Goal: Task Accomplishment & Management: Manage account settings

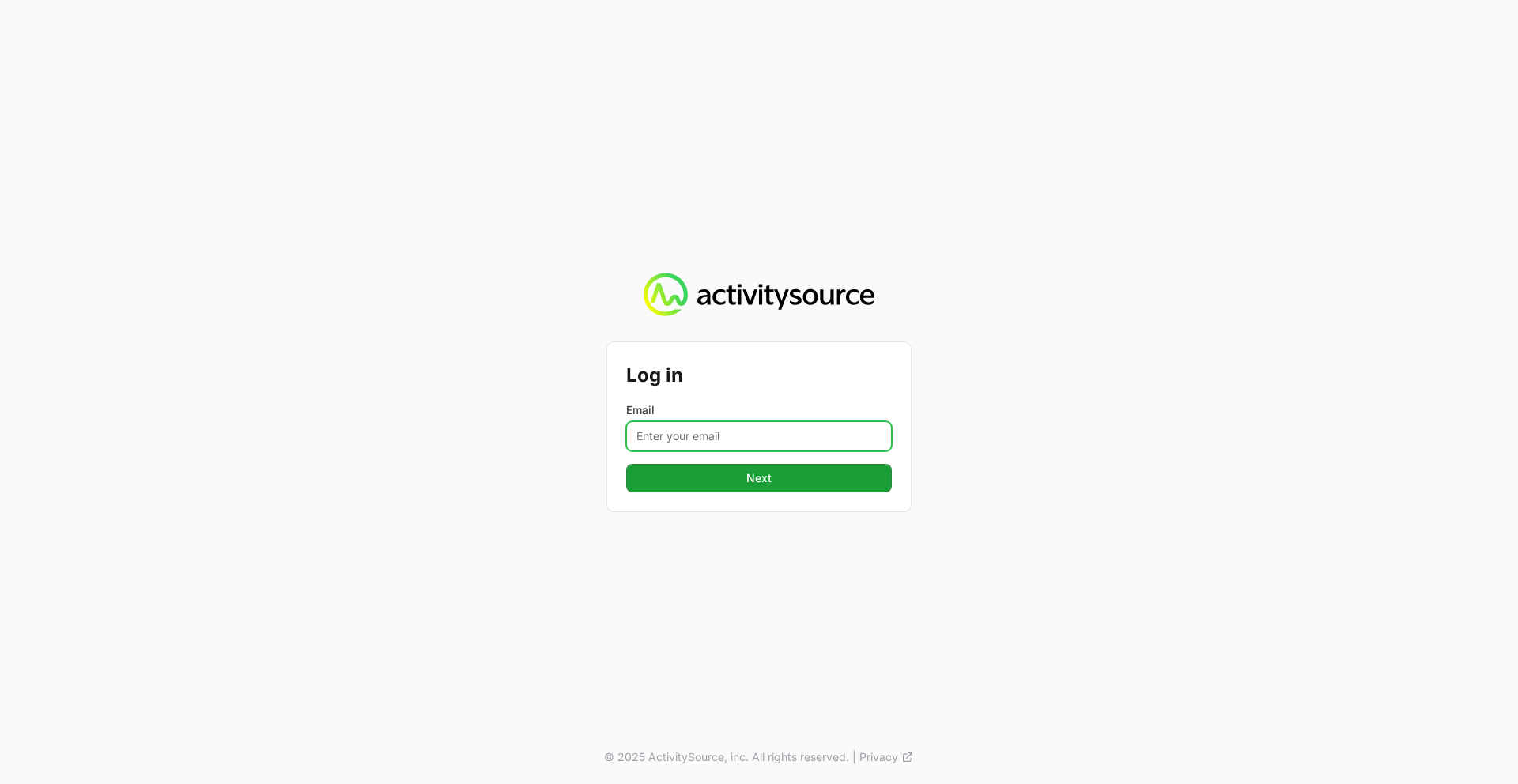
click at [686, 441] on input "Email" at bounding box center [759, 436] width 266 height 30
type input "[PERSON_NAME][EMAIL_ADDRESS][PERSON_NAME][DOMAIN_NAME]"
click at [627, 464] on button "Next" at bounding box center [759, 478] width 266 height 28
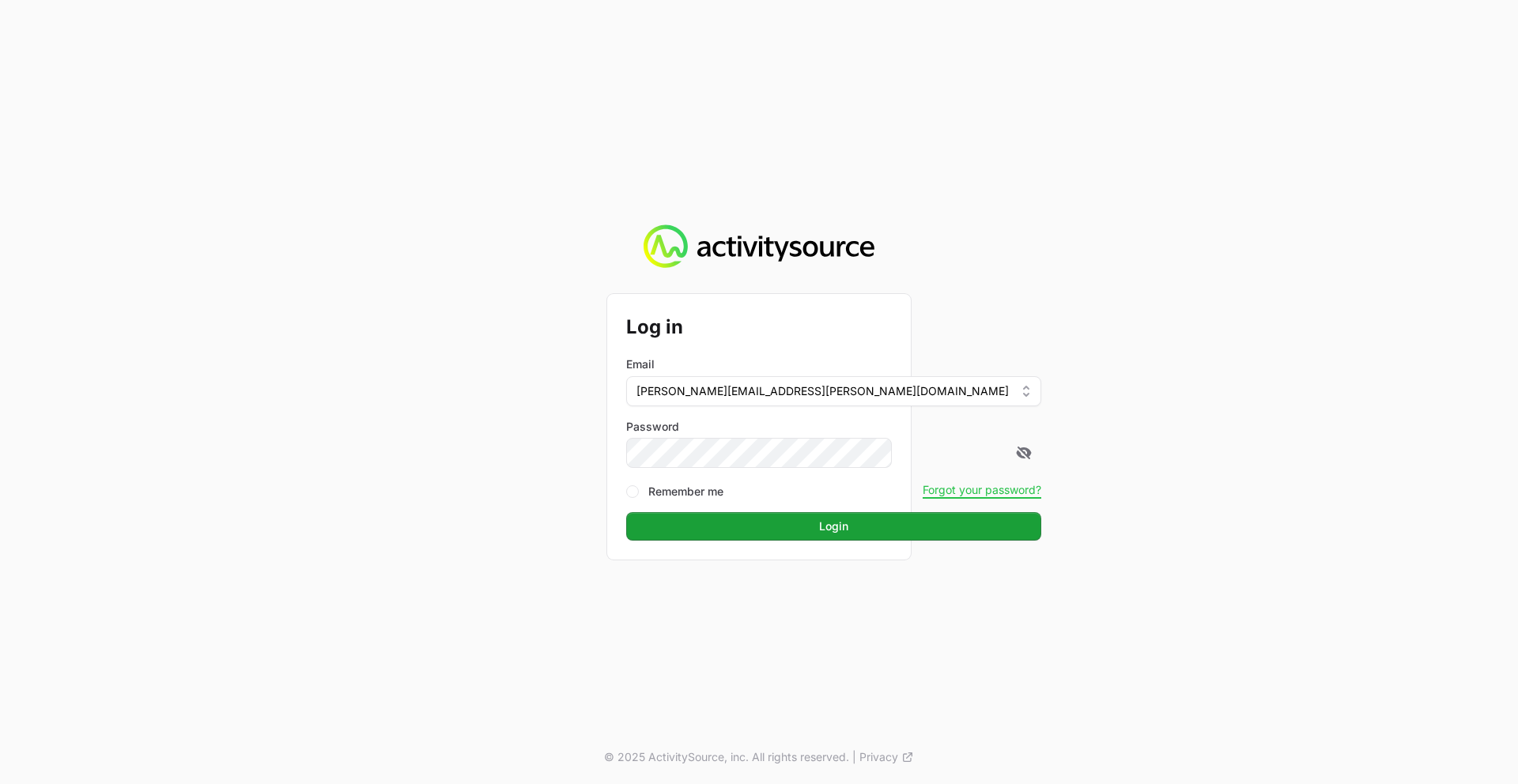
click at [627, 513] on button "Login" at bounding box center [834, 527] width 416 height 28
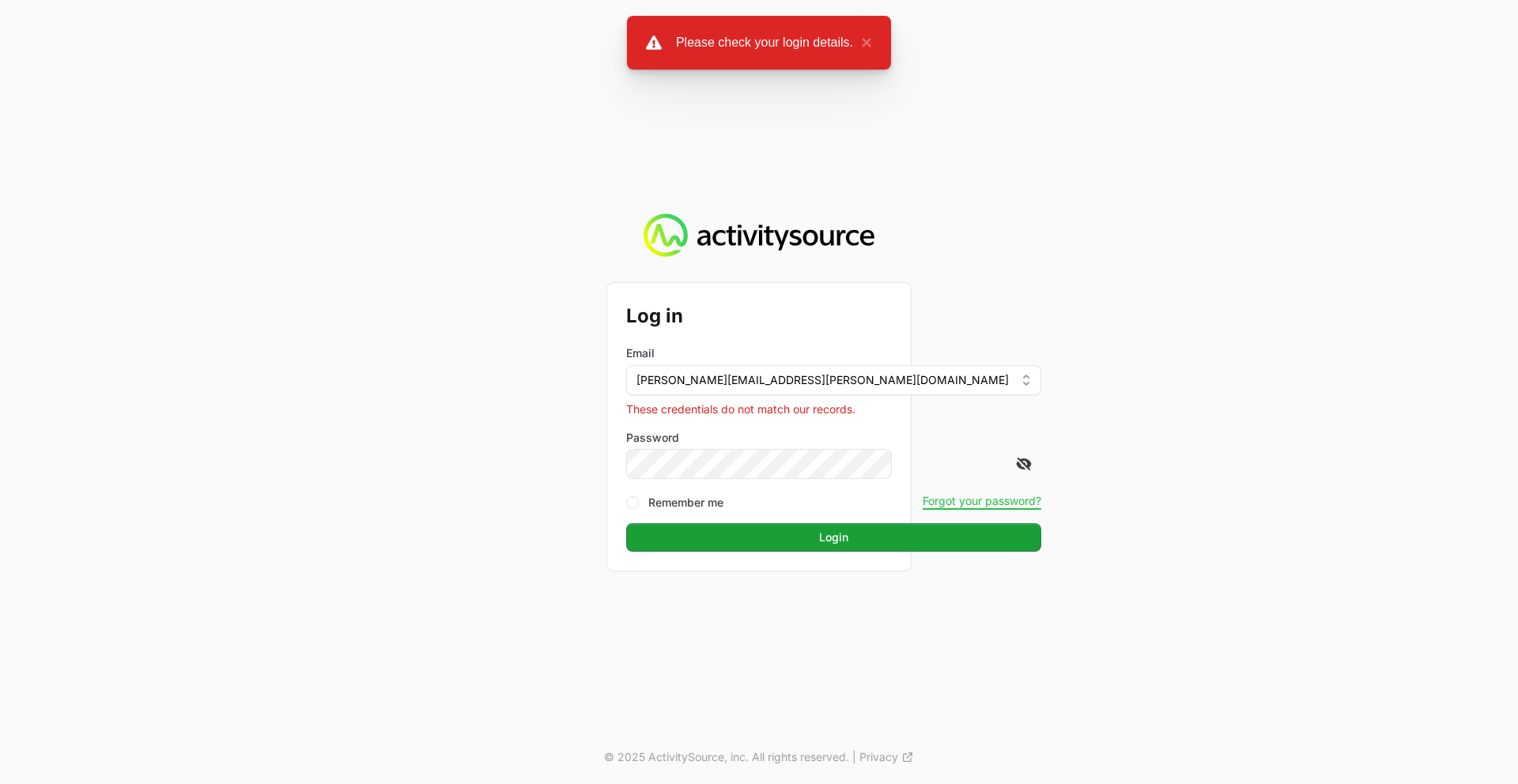
click at [1018, 462] on icon at bounding box center [1025, 463] width 14 height 13
click at [627, 524] on button "Login" at bounding box center [834, 538] width 416 height 28
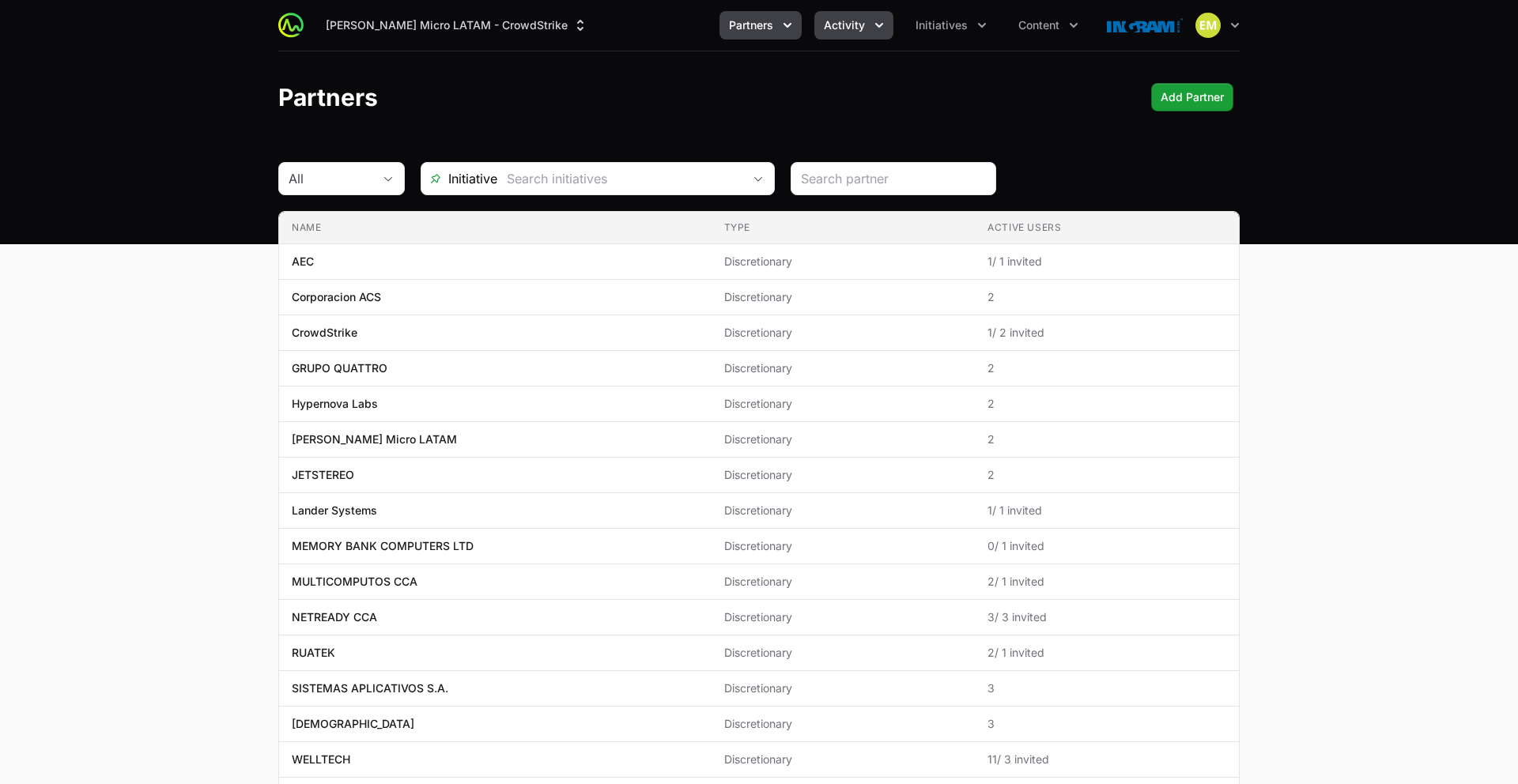
click at [830, 27] on span "Activity" at bounding box center [844, 25] width 41 height 16
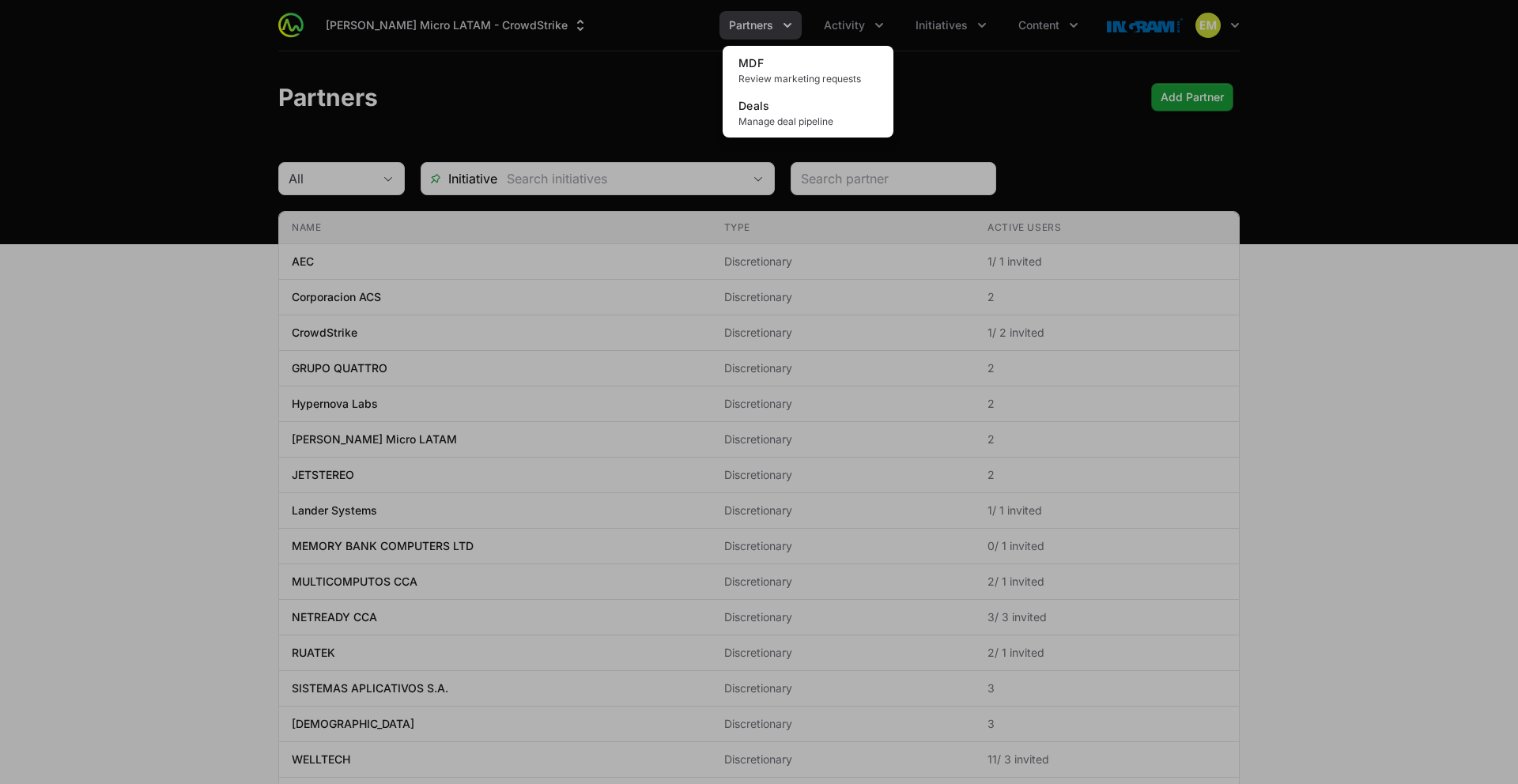
click at [782, 18] on div "Activity menu" at bounding box center [759, 392] width 1518 height 784
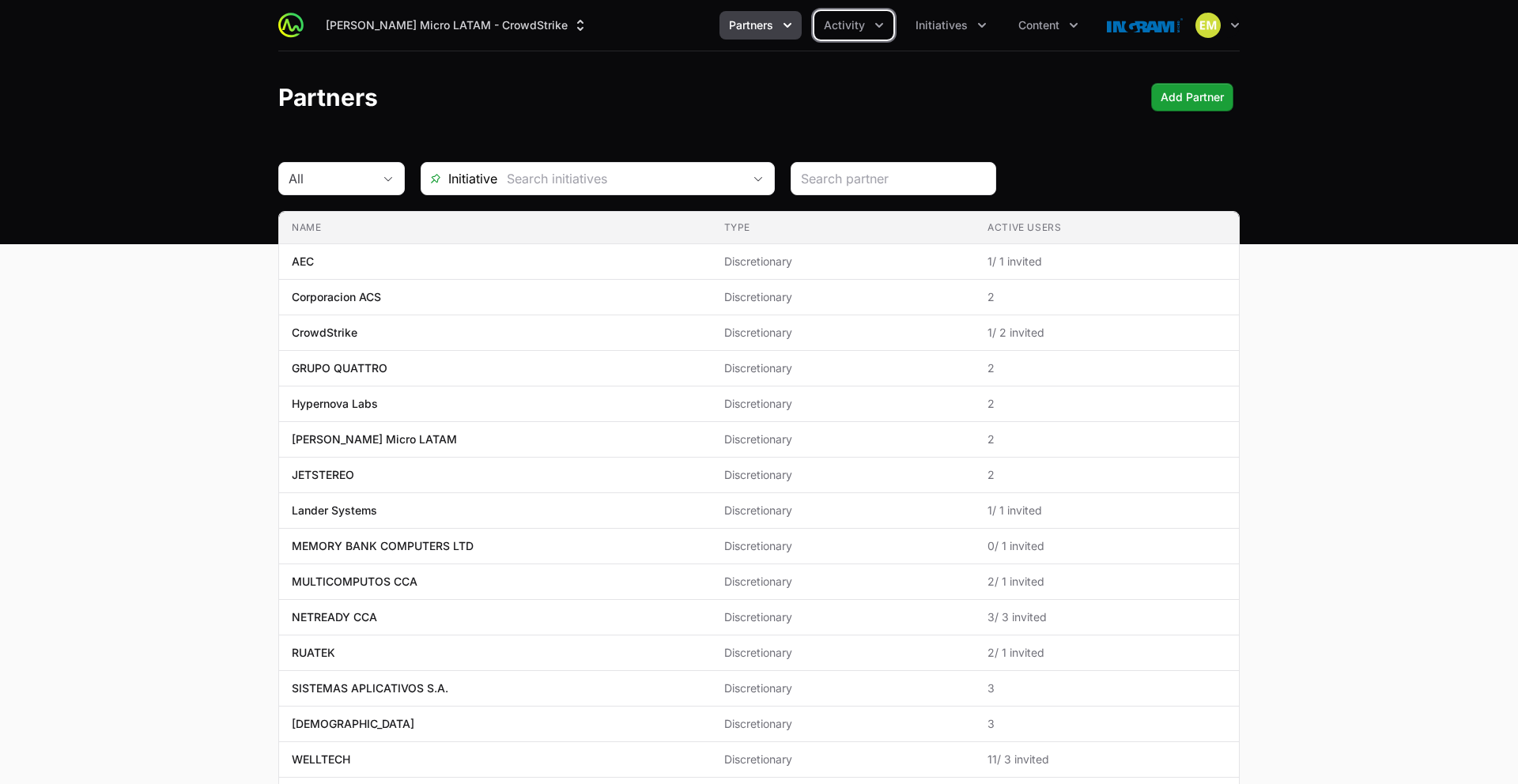
click at [782, 18] on icon "Partners menu" at bounding box center [787, 25] width 16 height 16
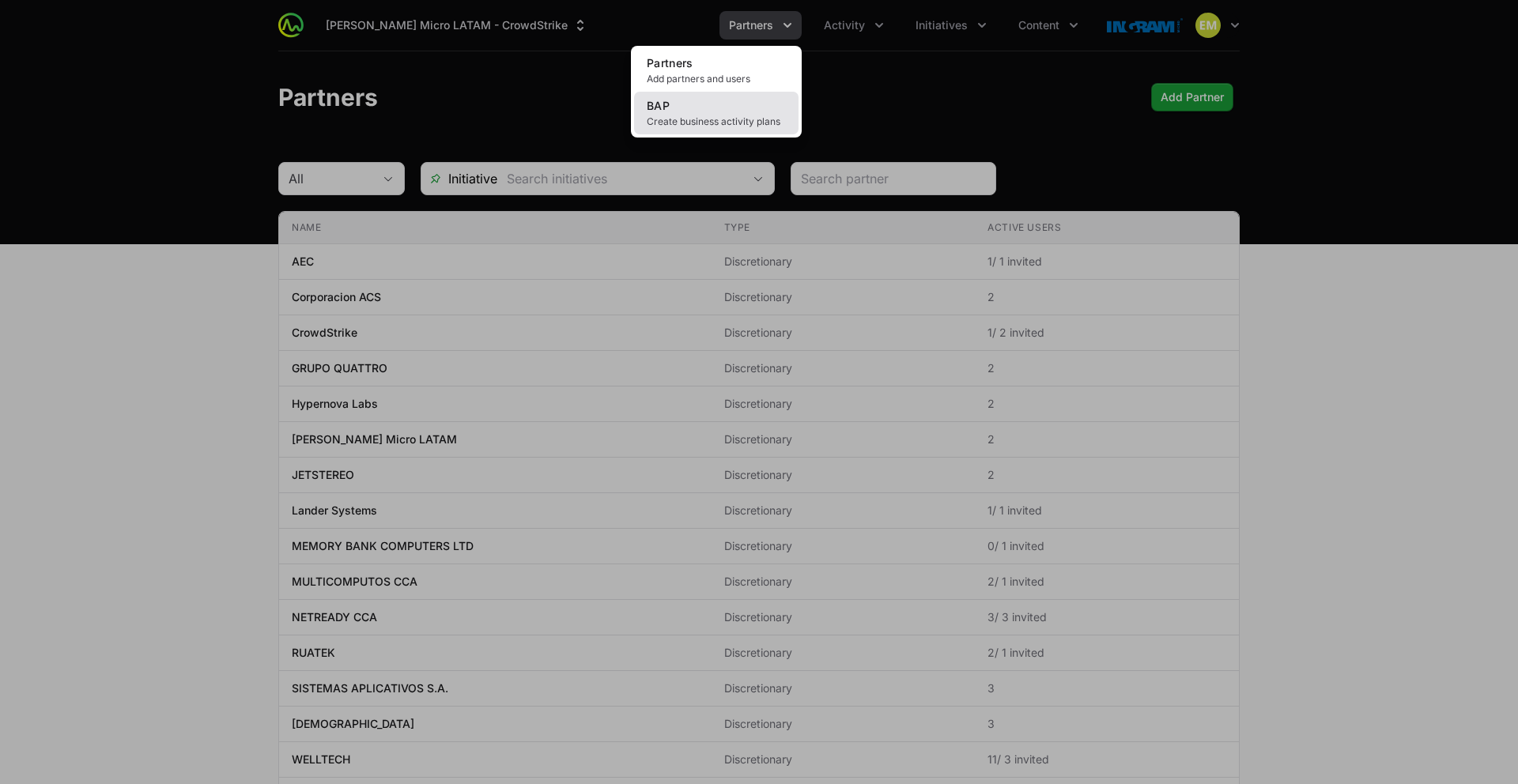
click at [723, 116] on span "Create business activity plans" at bounding box center [716, 121] width 139 height 13
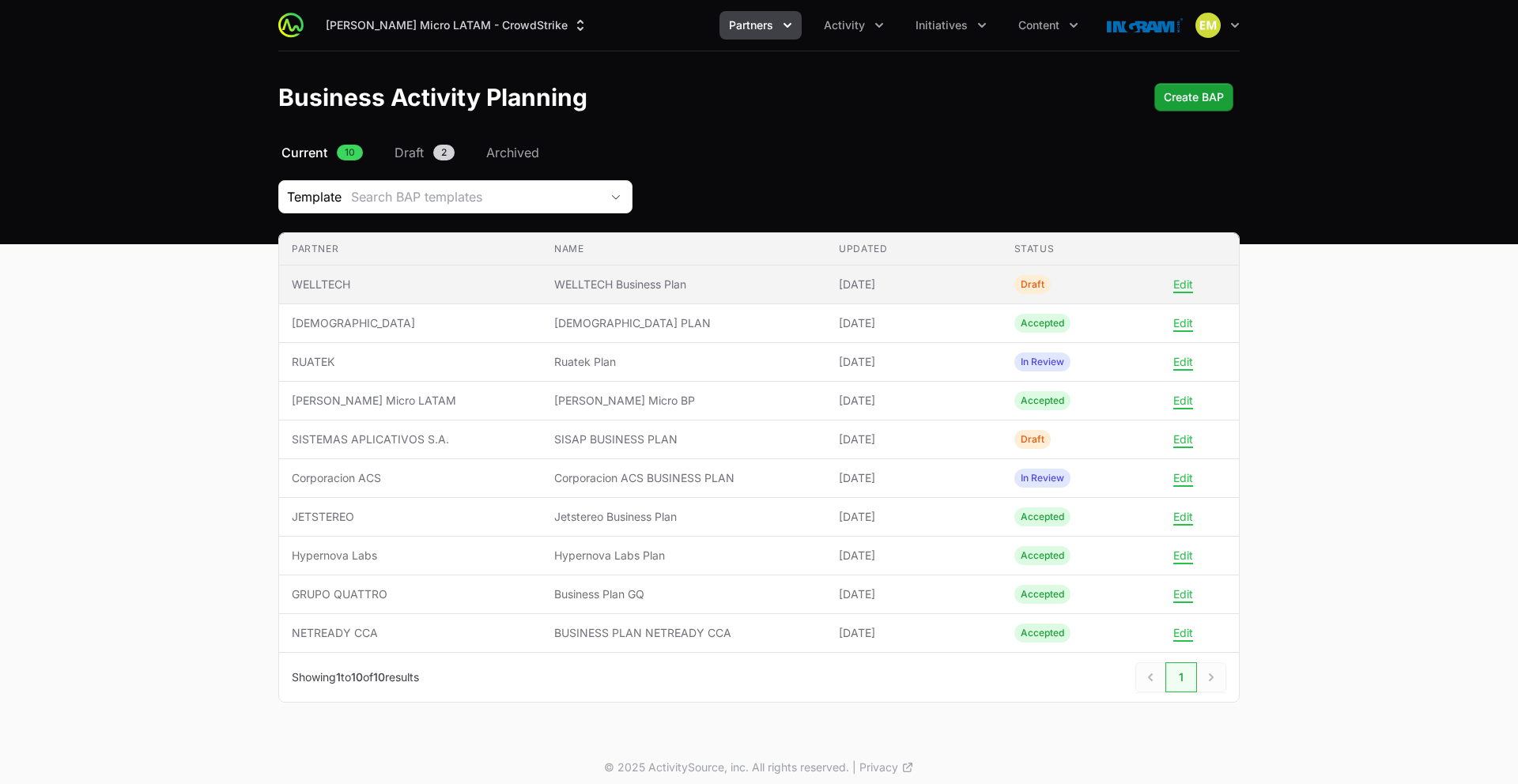
click at [555, 286] on span "WELLTECH Business Plan" at bounding box center [684, 284] width 260 height 16
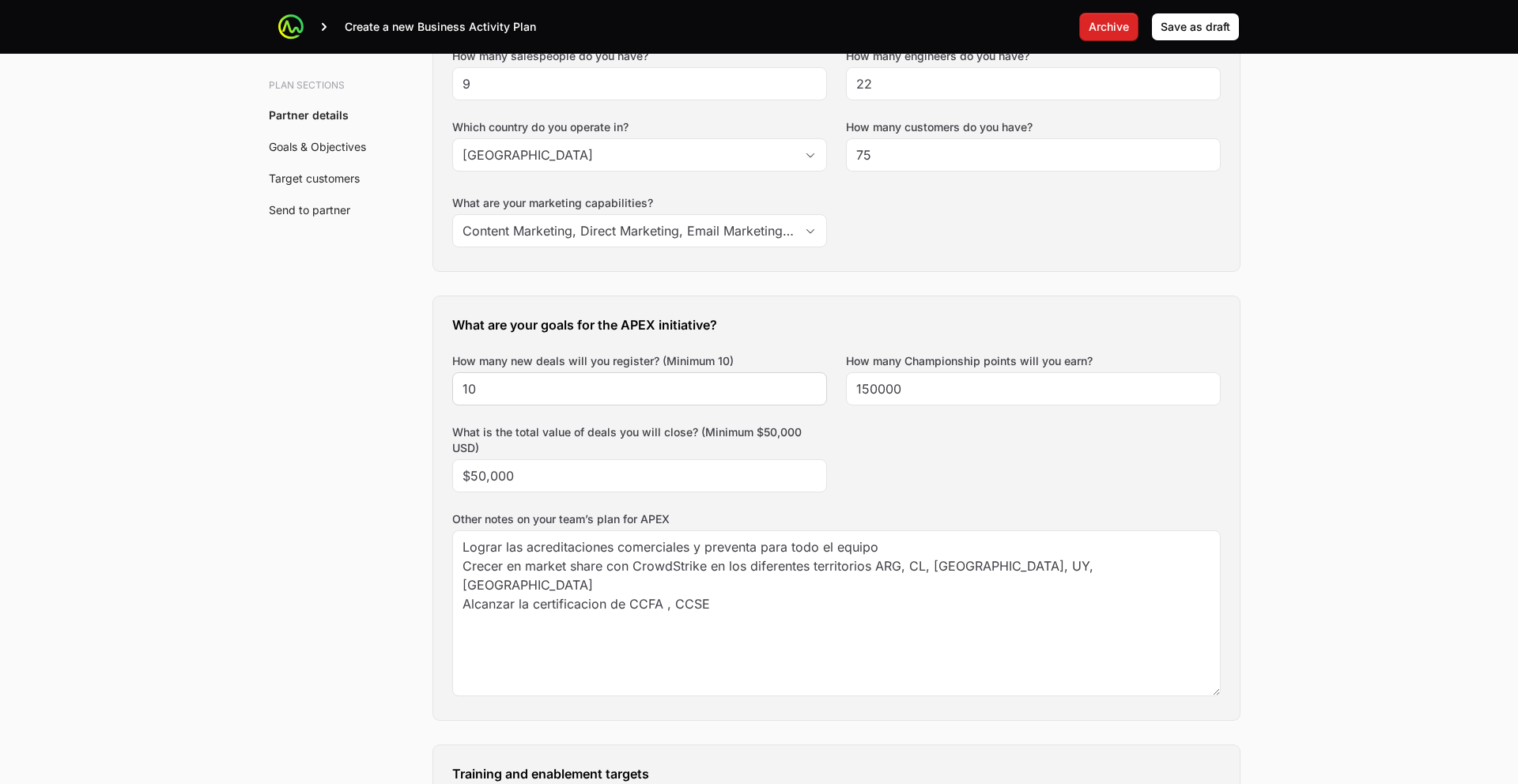
scroll to position [534, 0]
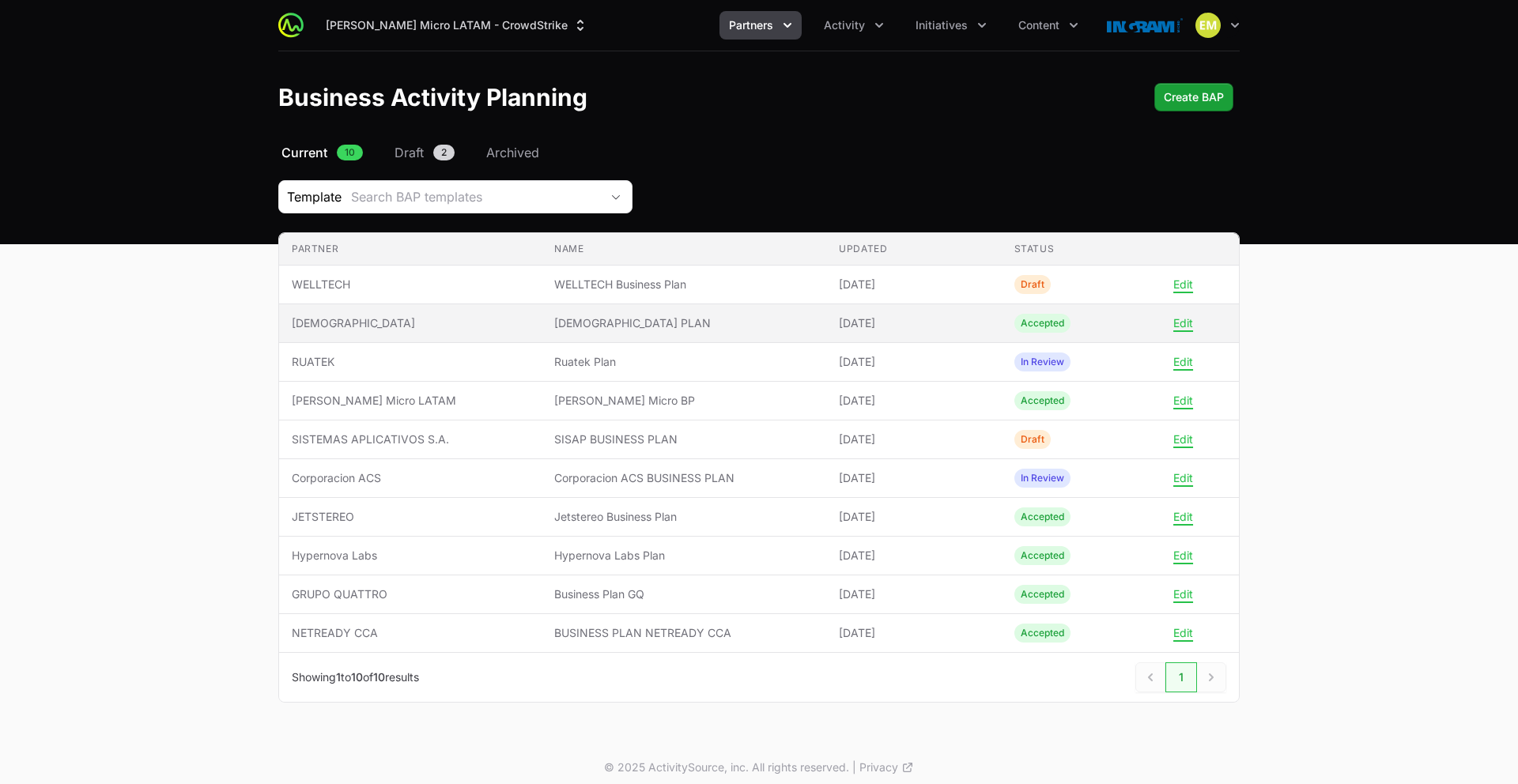
click at [457, 316] on span "[DEMOGRAPHIC_DATA]" at bounding box center [410, 323] width 237 height 16
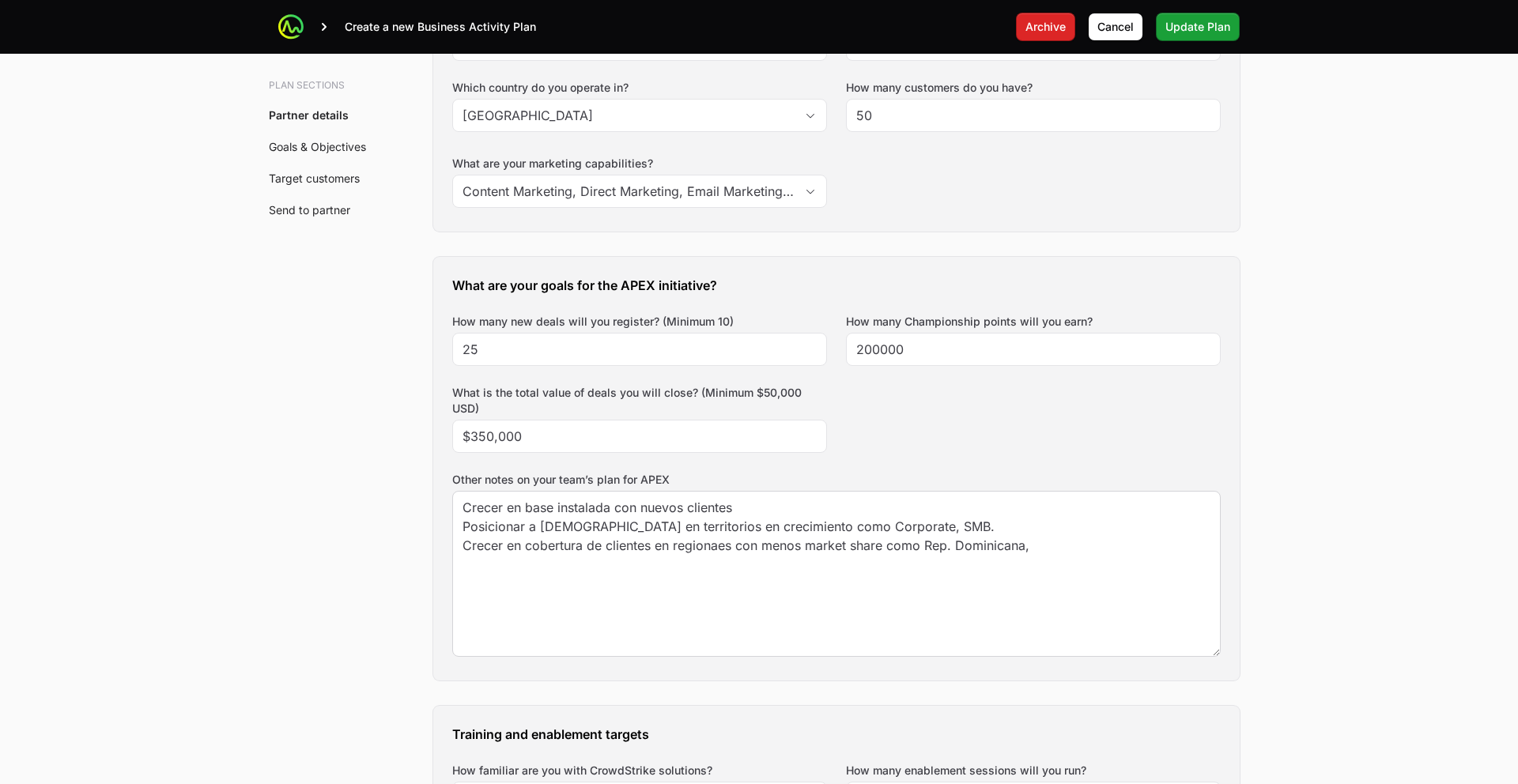
scroll to position [528, 0]
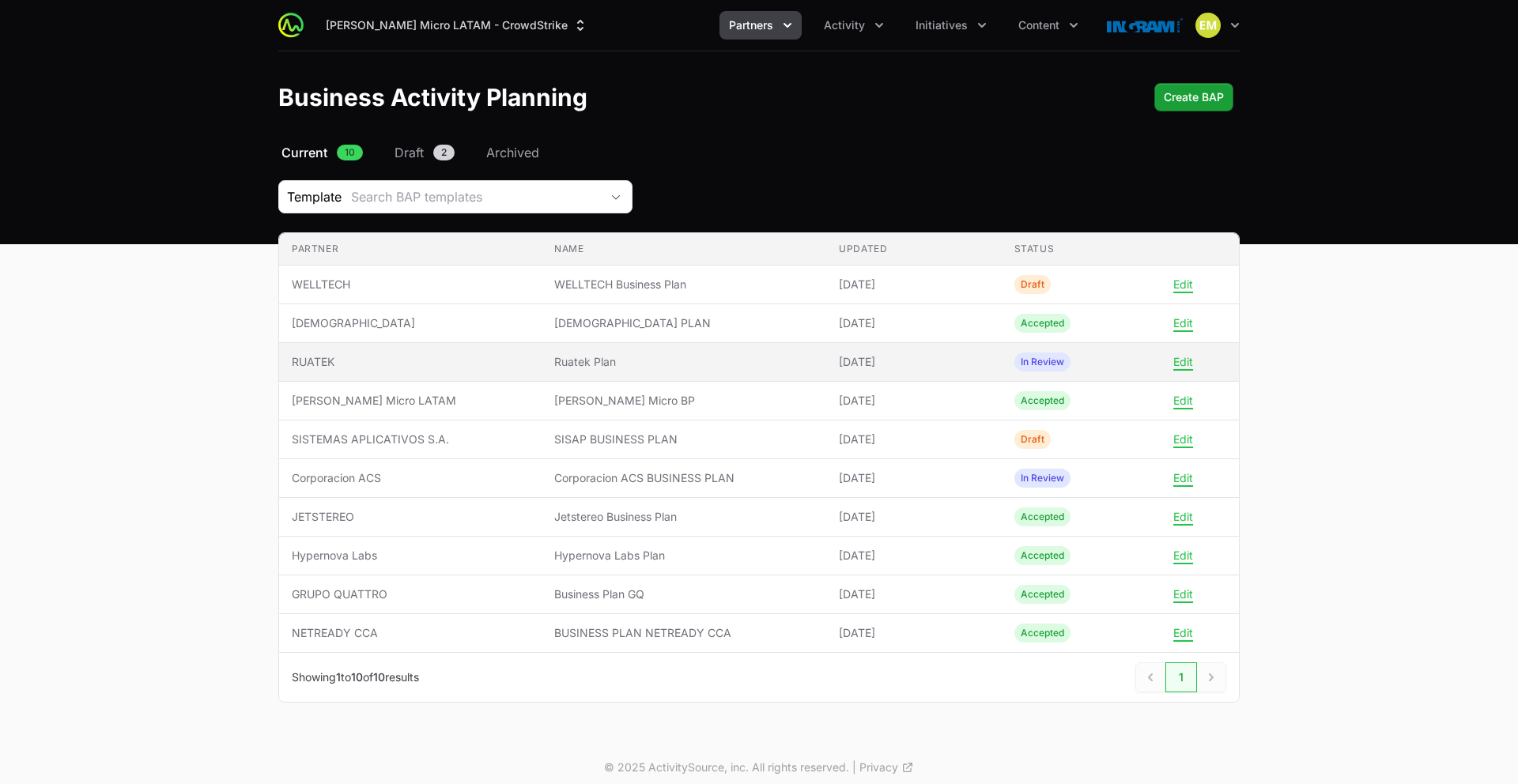
click at [470, 364] on span "RUATEK" at bounding box center [410, 362] width 237 height 16
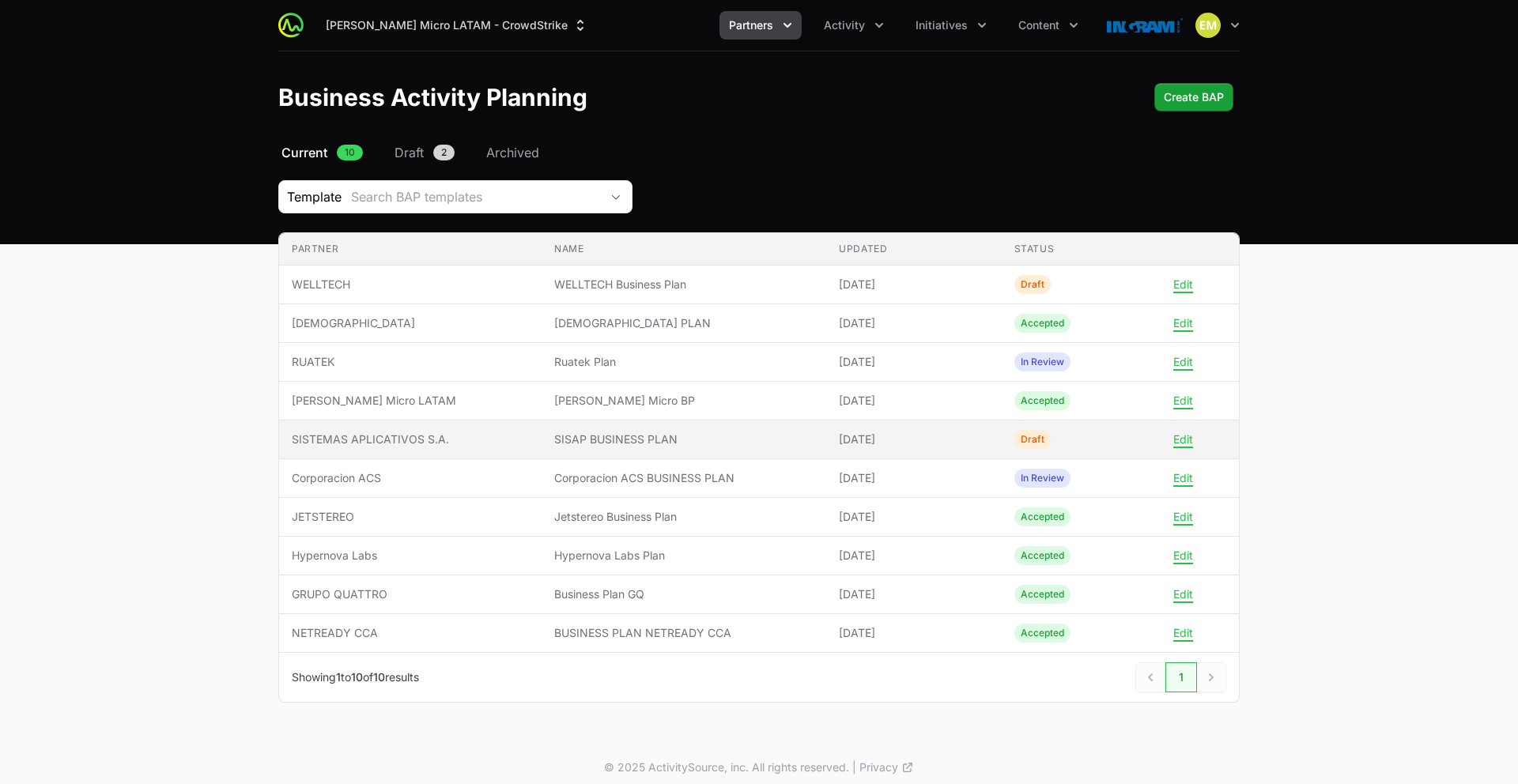
click at [333, 437] on span "SISTEMAS APLICATIVOS S.A." at bounding box center [410, 439] width 237 height 16
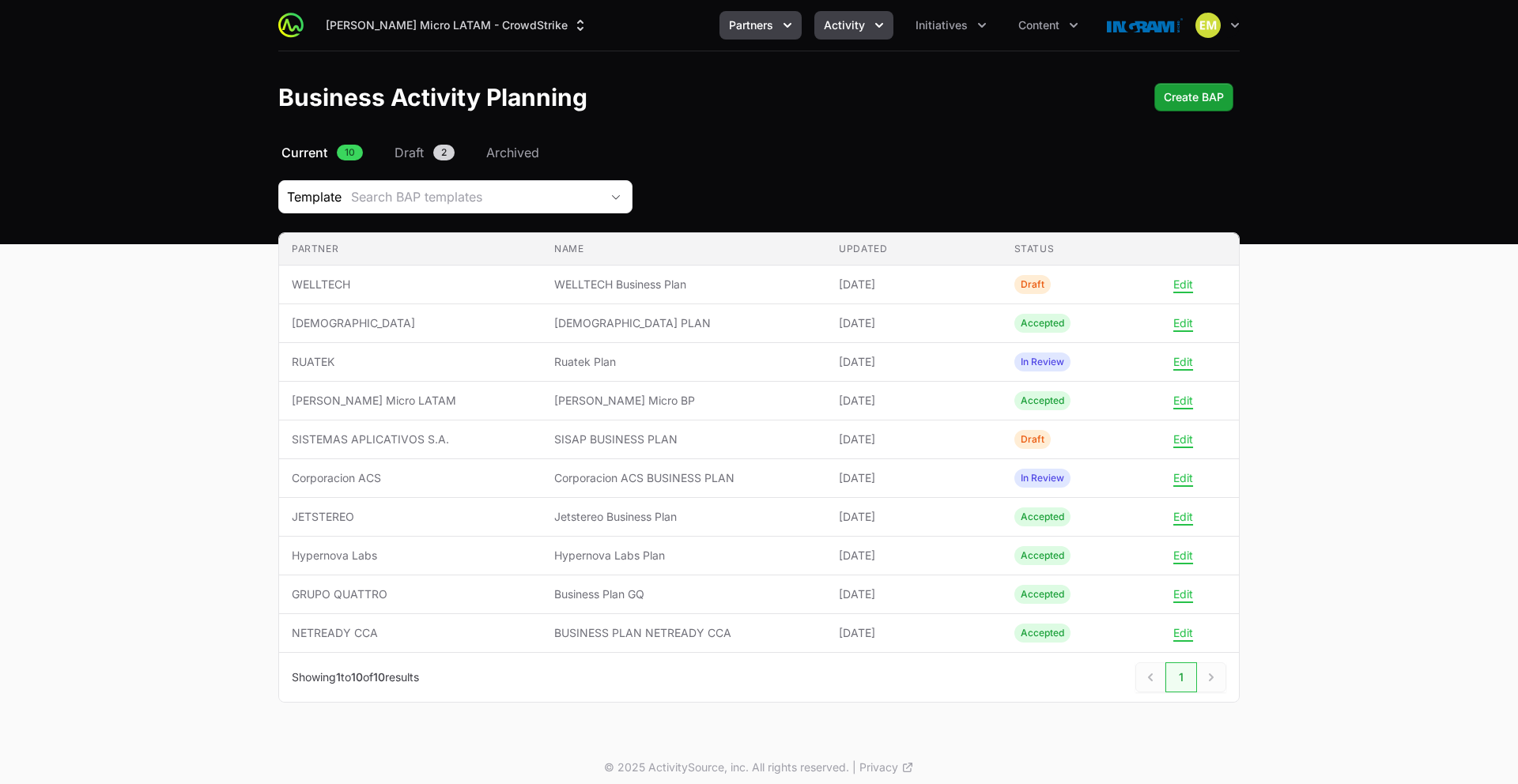
click at [870, 23] on button "Activity" at bounding box center [854, 25] width 79 height 28
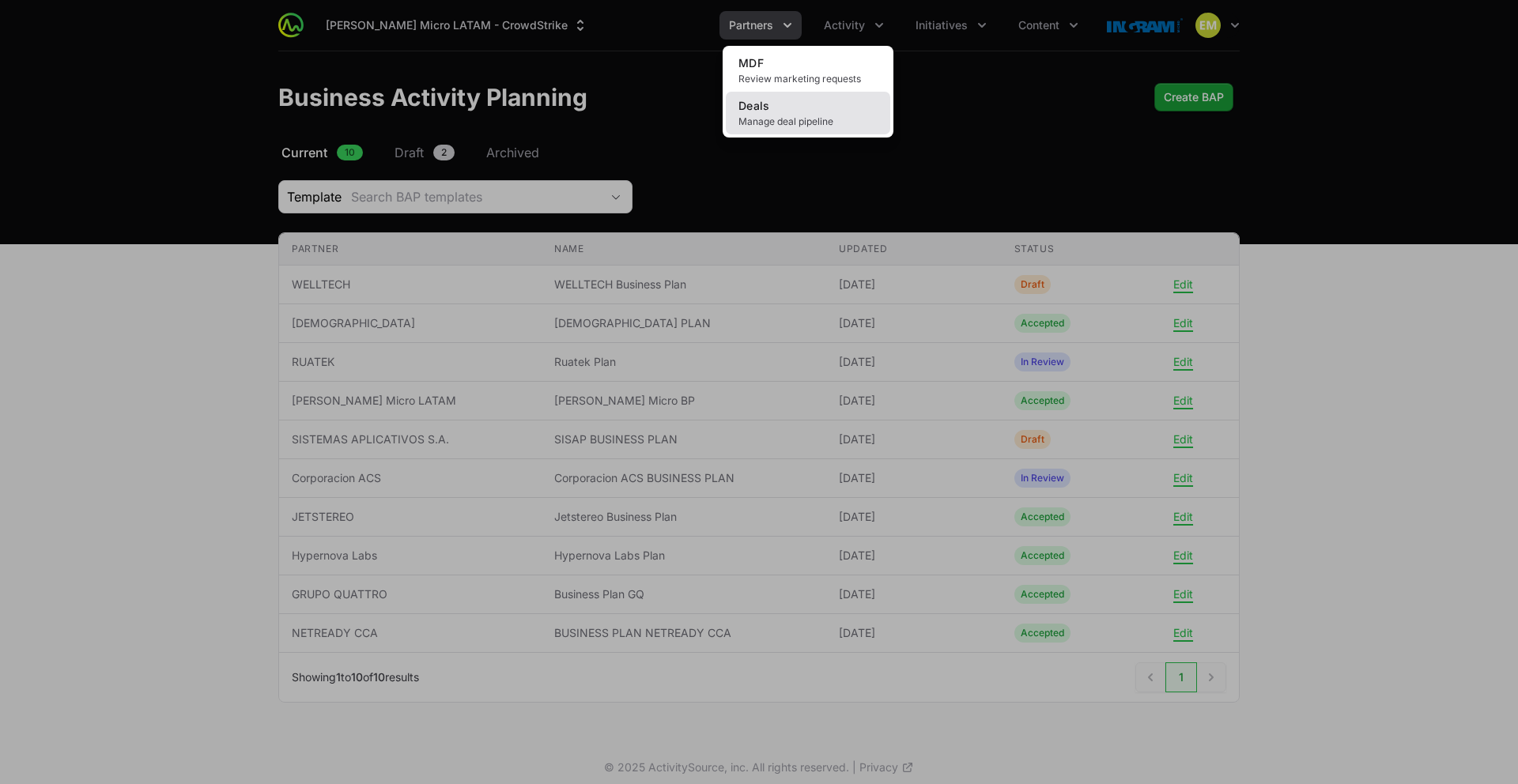
click at [820, 113] on link "Deals Manage deal pipeline" at bounding box center [808, 112] width 164 height 43
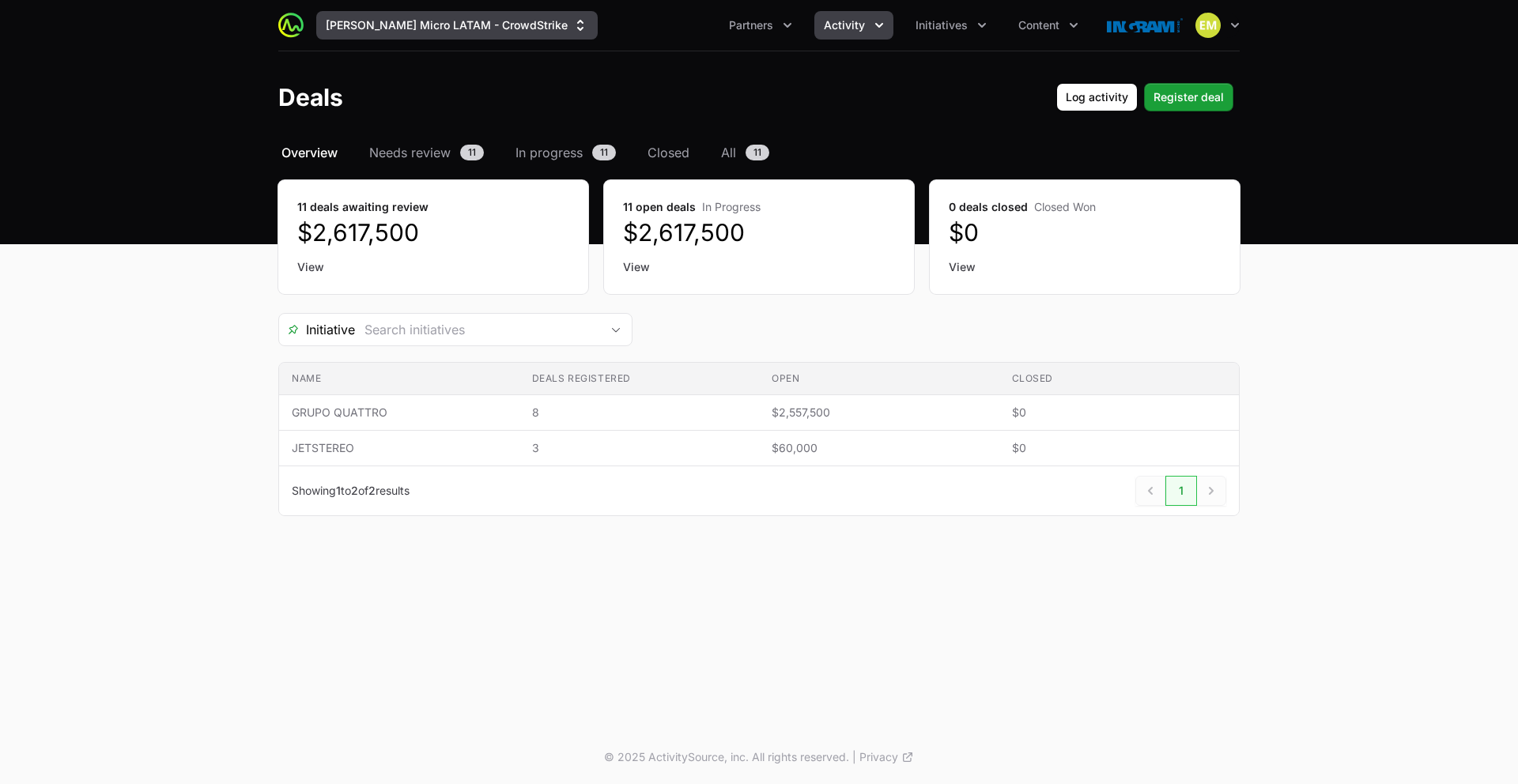
click at [353, 24] on button "[PERSON_NAME] Micro LATAM - CrowdStrike" at bounding box center [457, 25] width 281 height 28
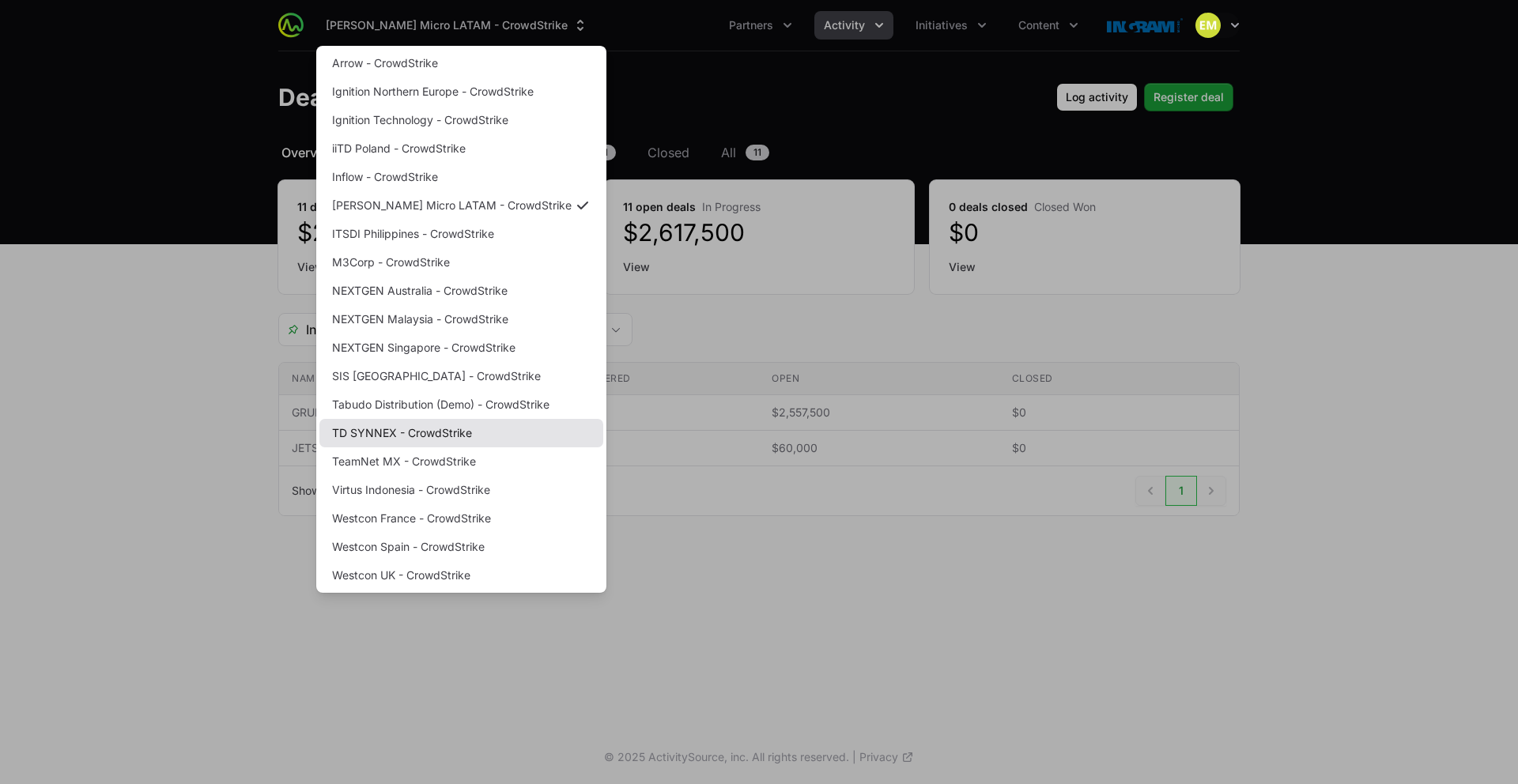
click at [422, 428] on link "TD SYNNEX - CrowdStrike" at bounding box center [461, 433] width 284 height 28
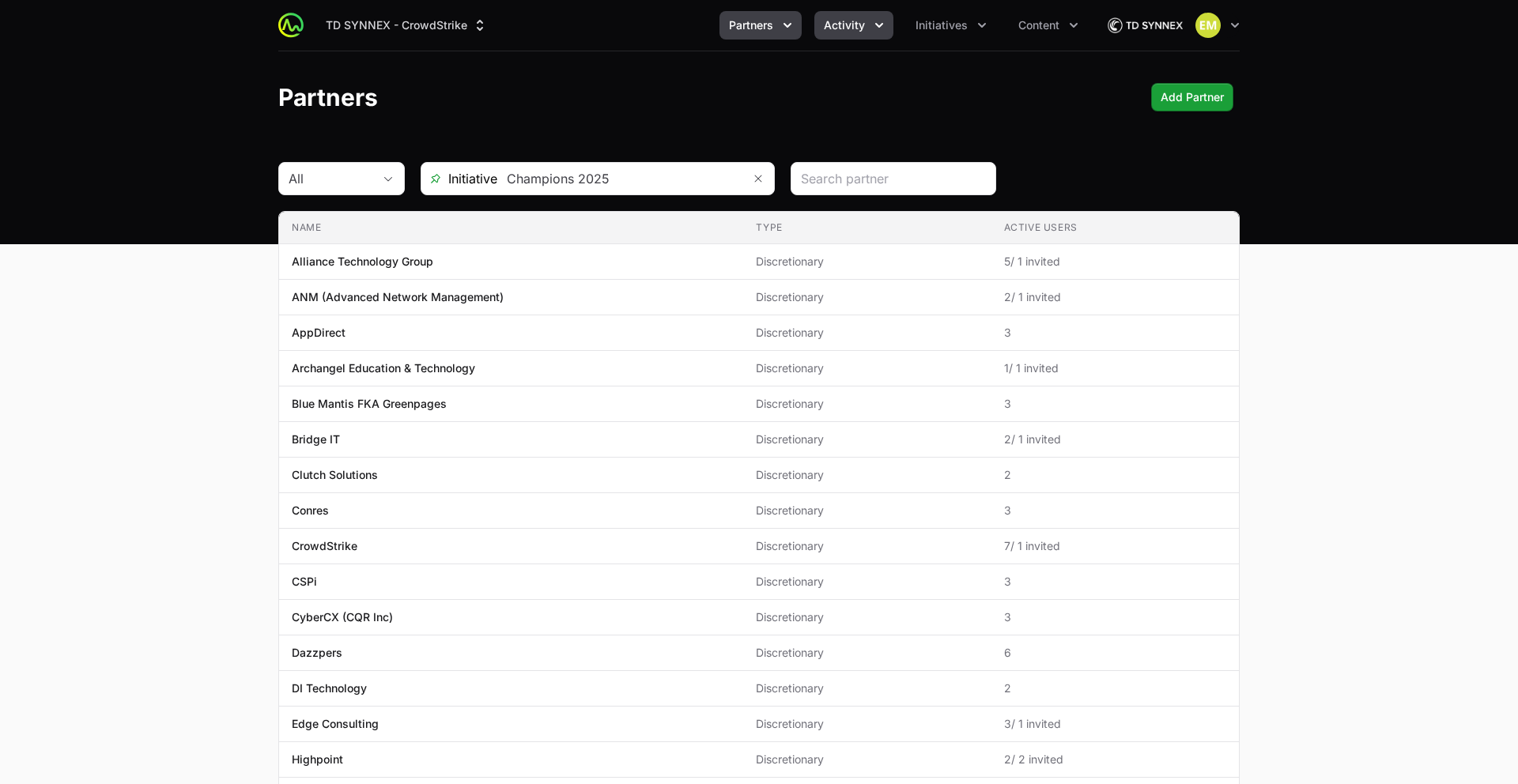
click at [857, 29] on span "Activity" at bounding box center [844, 25] width 41 height 16
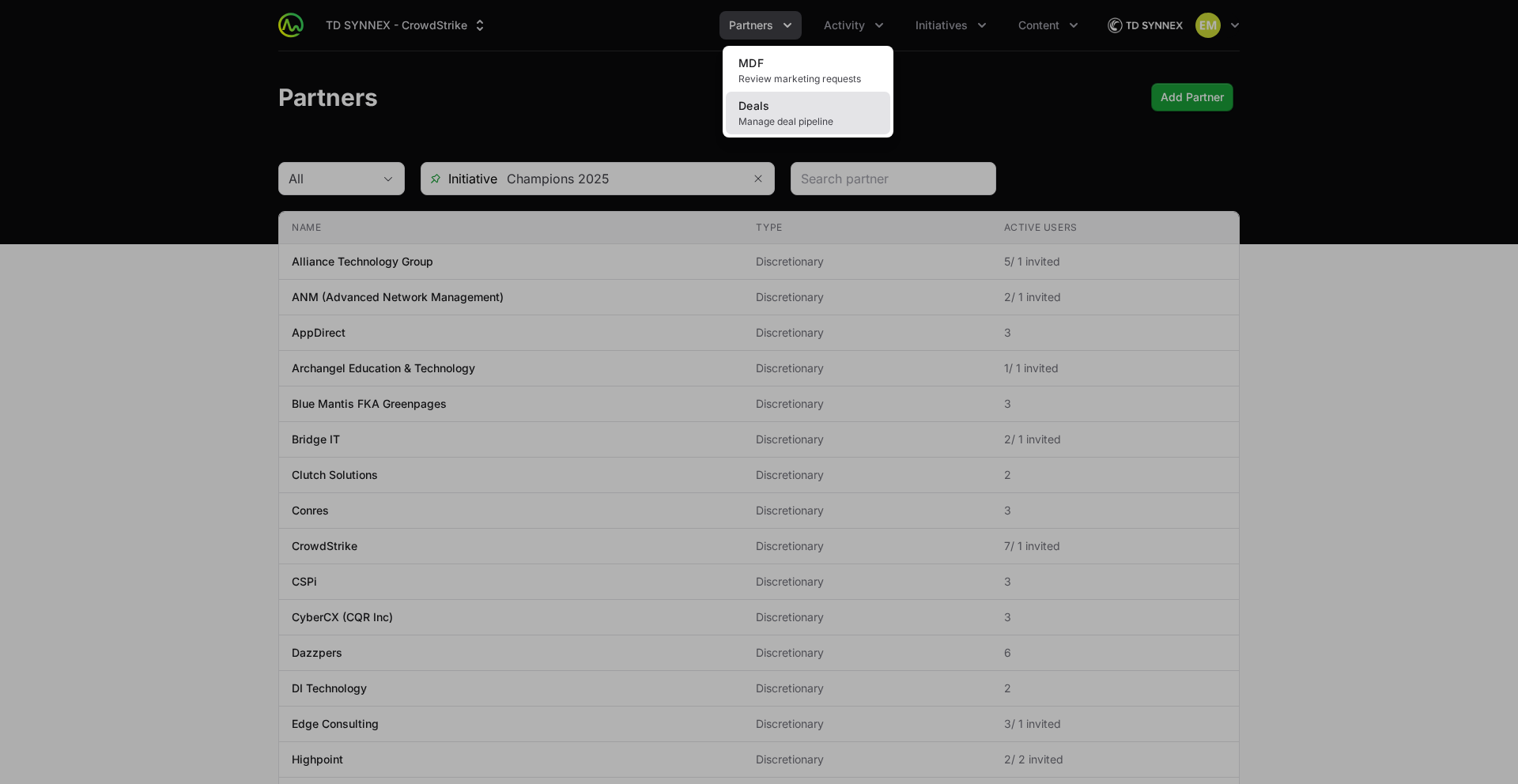
click at [811, 104] on link "Deals Manage deal pipeline" at bounding box center [808, 112] width 164 height 43
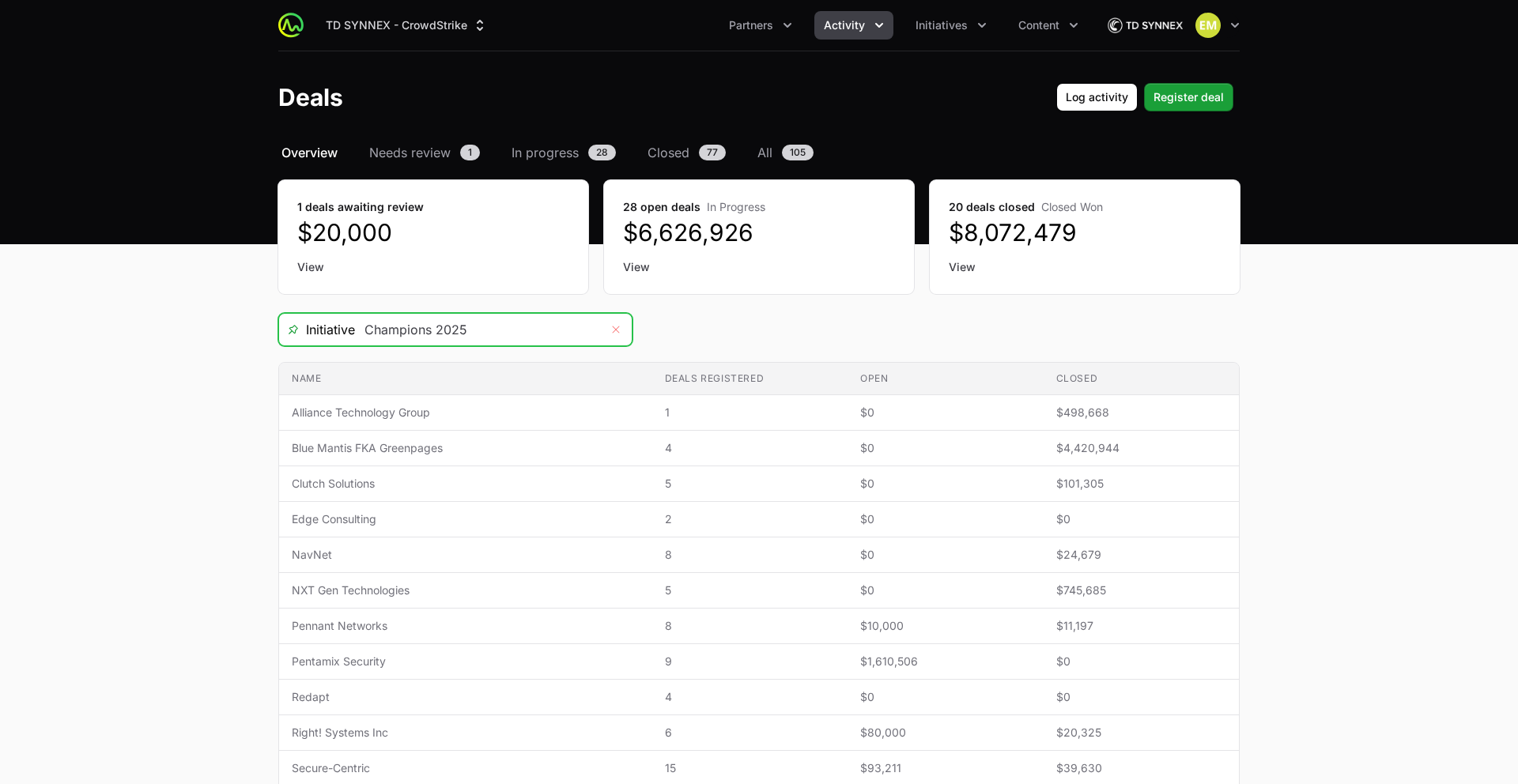
click at [615, 335] on icon "Remove" at bounding box center [616, 329] width 9 height 13
click at [540, 333] on input "Deals Filters" at bounding box center [478, 330] width 245 height 32
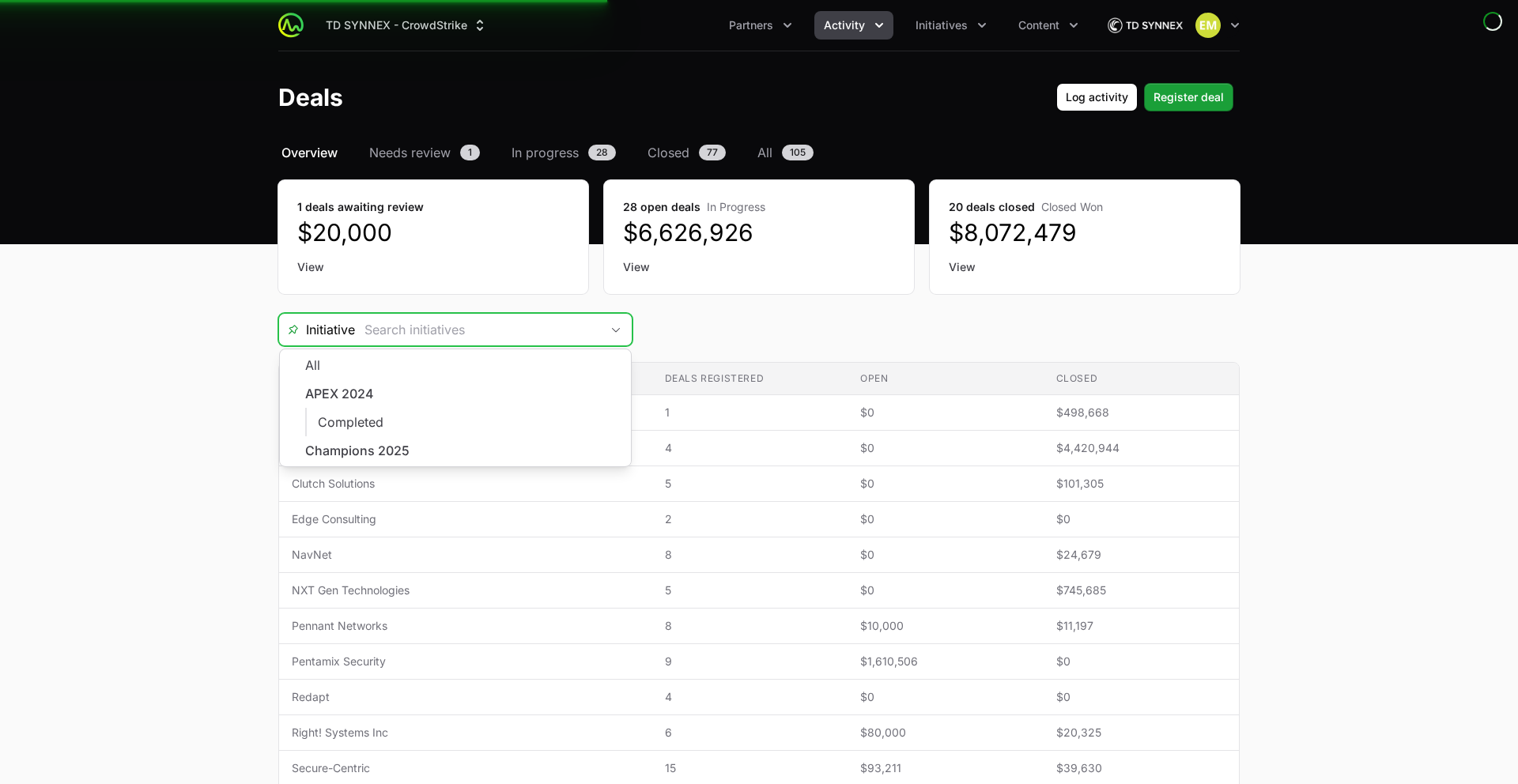
click at [430, 445] on li "Champions 2025" at bounding box center [455, 451] width 351 height 30
type input "Champions 2025"
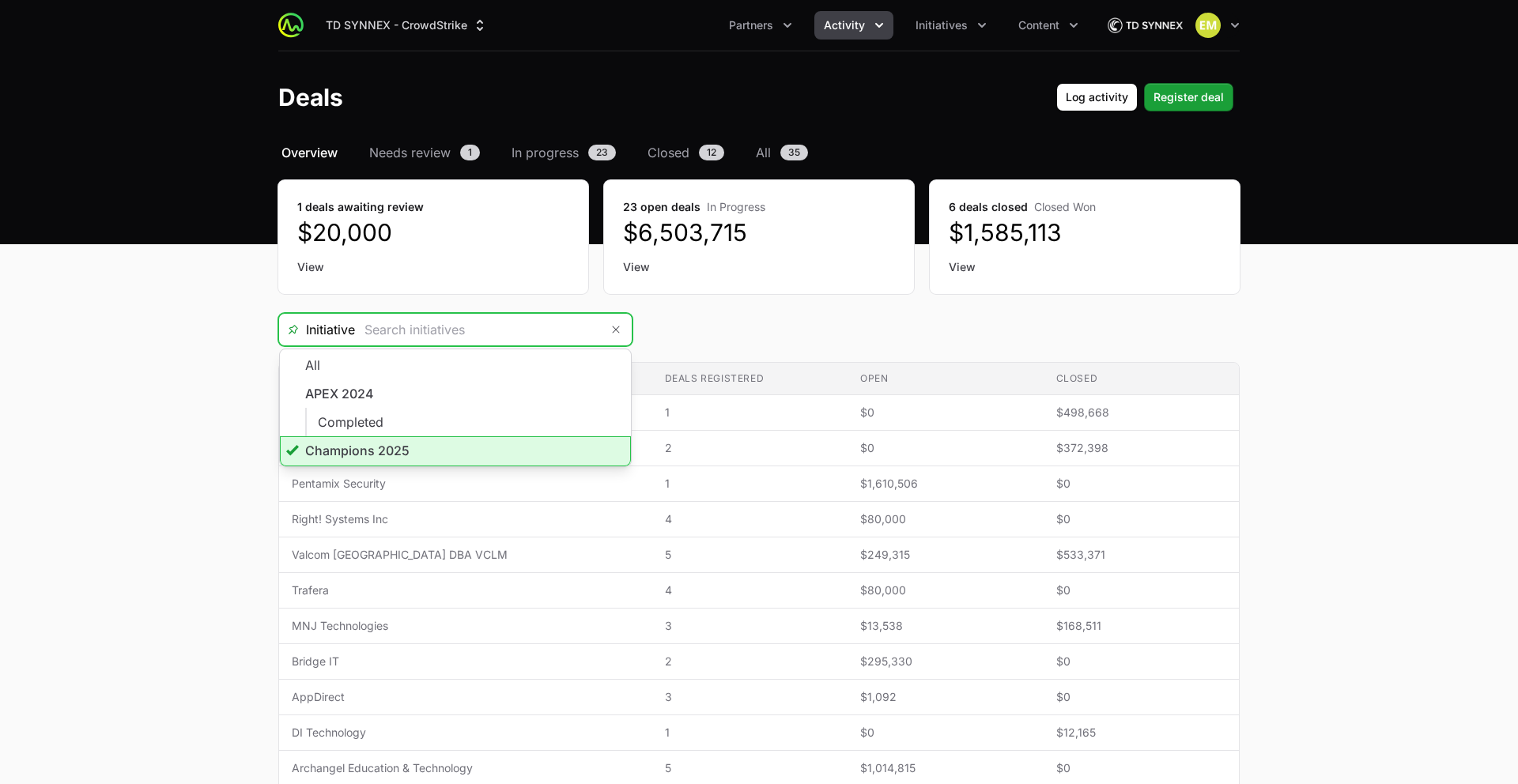
click at [416, 443] on li "Champions 2025" at bounding box center [455, 451] width 351 height 30
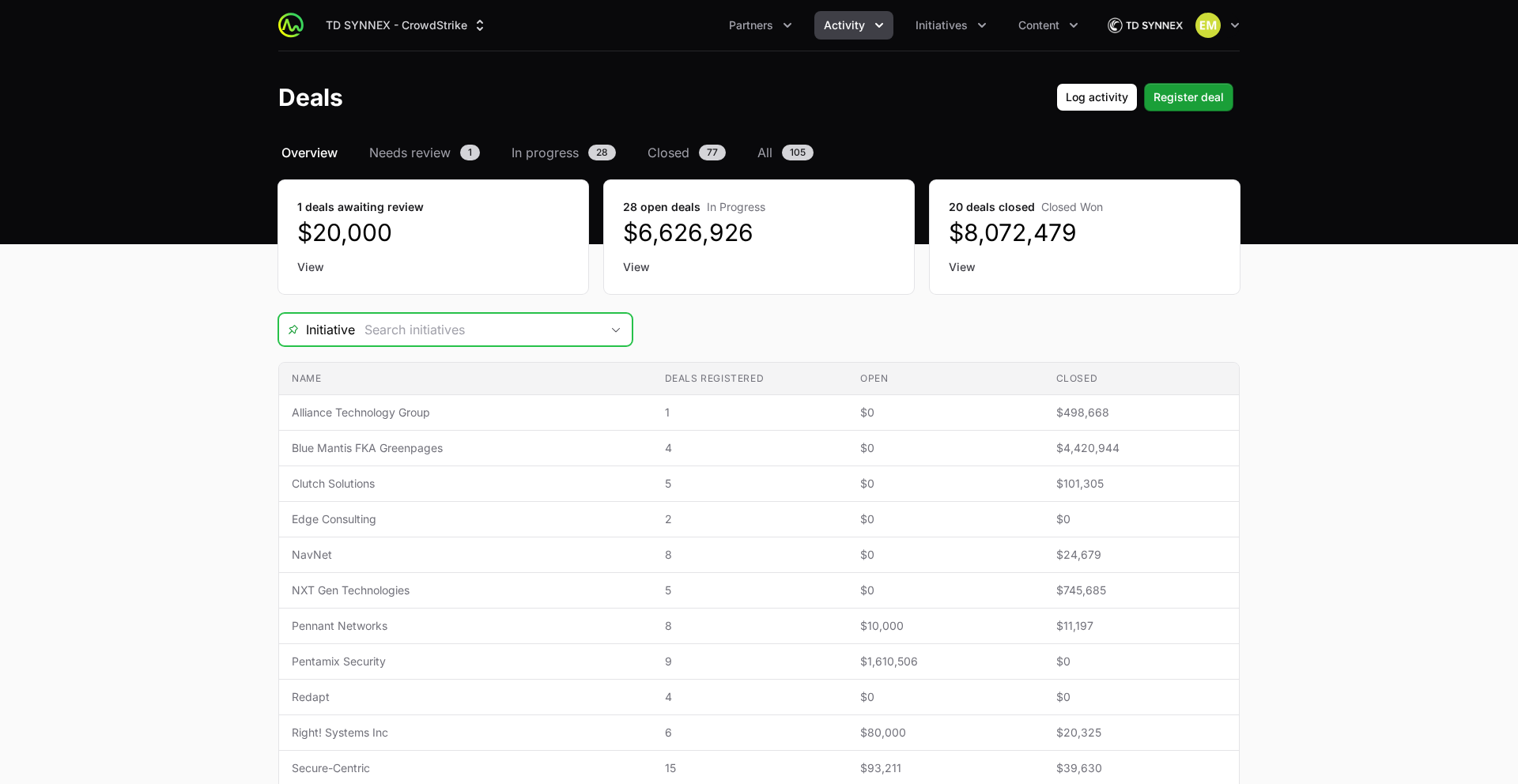
click at [616, 328] on icon "Open" at bounding box center [616, 330] width 13 height 6
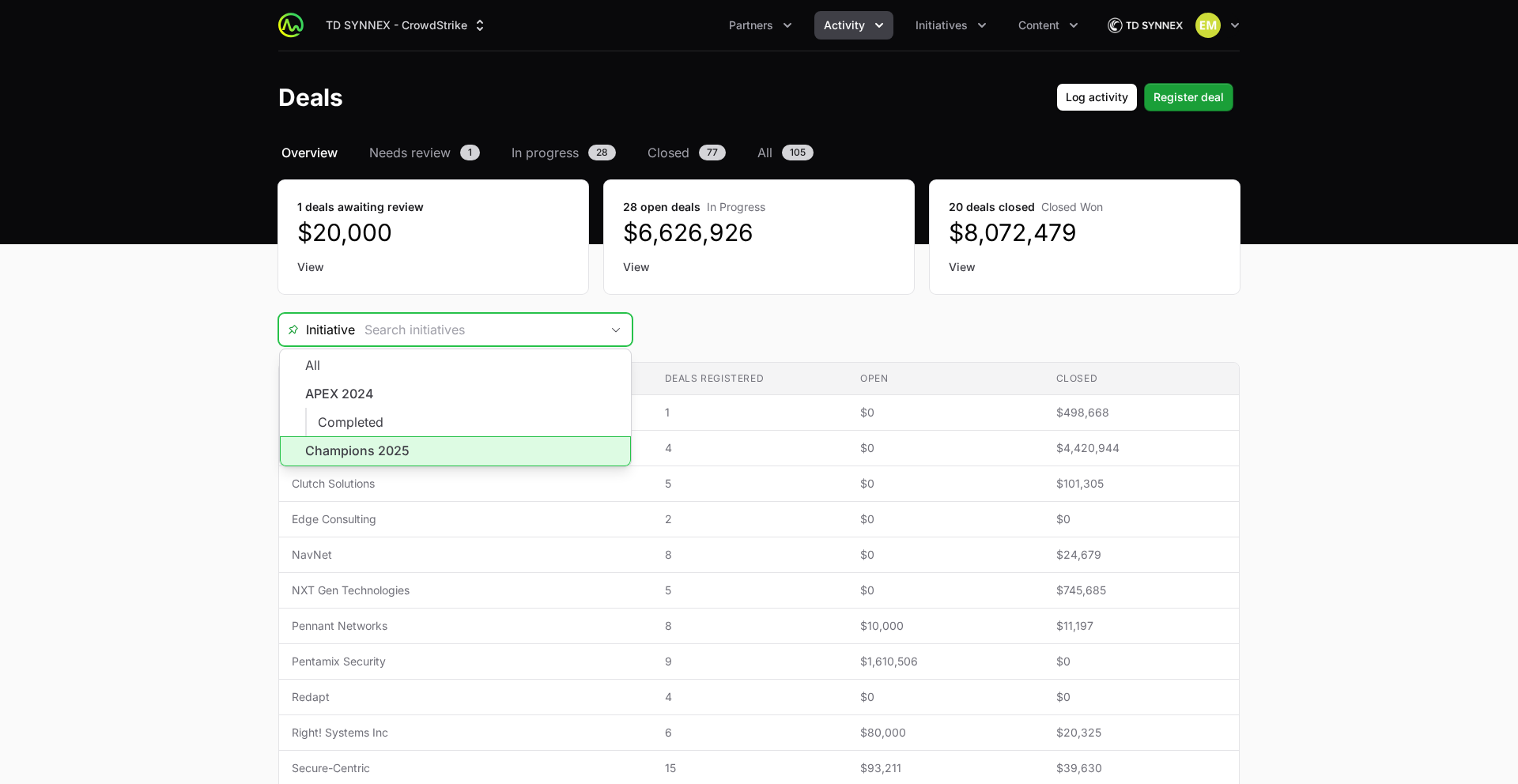
click at [472, 446] on li "Champions 2025" at bounding box center [455, 451] width 351 height 30
type input "Champions 2025"
